Goal: Information Seeking & Learning: Learn about a topic

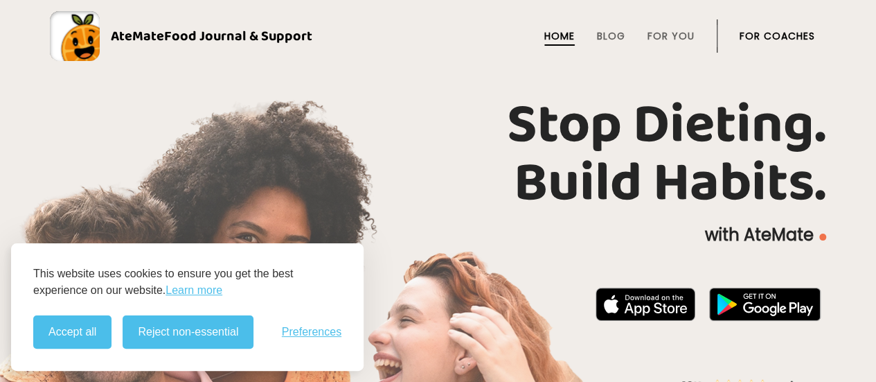
scroll to position [0, 904]
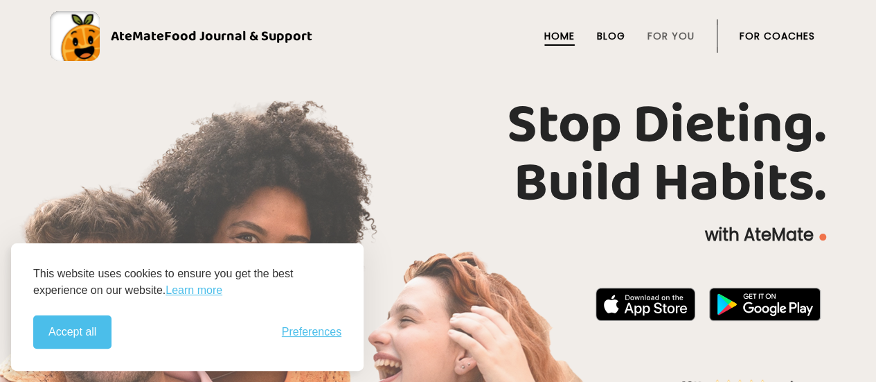
click at [607, 35] on link "Blog" at bounding box center [611, 35] width 28 height 11
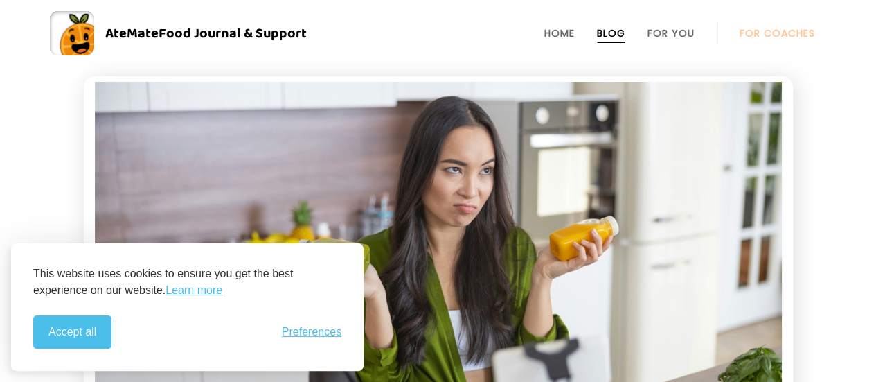
drag, startPoint x: 213, startPoint y: 32, endPoint x: 36, endPoint y: 128, distance: 201.8
click at [664, 32] on link "For You" at bounding box center [671, 33] width 47 height 11
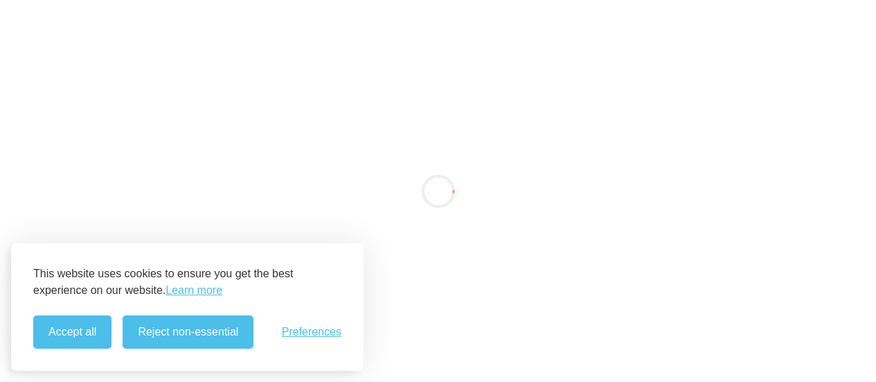
scroll to position [554, 0]
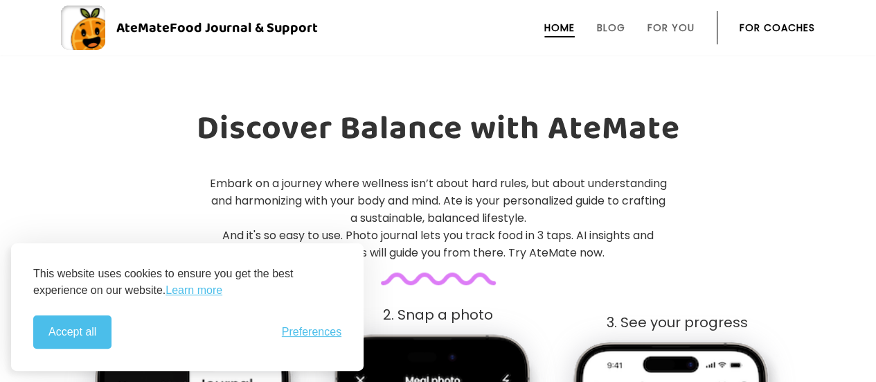
drag, startPoint x: 274, startPoint y: 28, endPoint x: 265, endPoint y: 199, distance: 170.7
click at [265, 199] on p "Embark on a journey where wellness isn’t about hard rules, but about understand…" at bounding box center [439, 218] width 460 height 87
click at [863, 175] on div "Embark on a journey where wellness isn’t about hard rules, but about understand…" at bounding box center [438, 230] width 876 height 110
